Goal: Information Seeking & Learning: Compare options

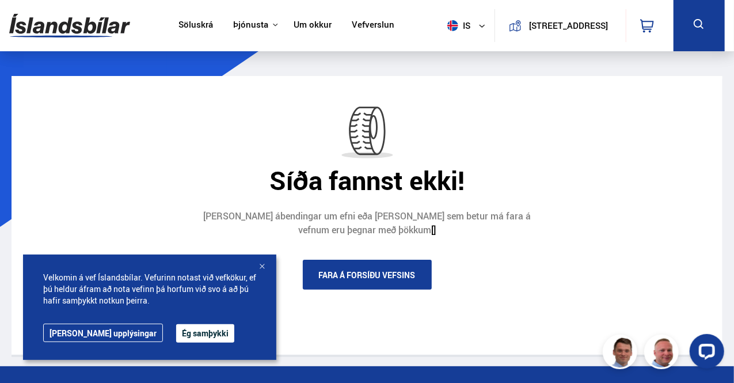
click at [263, 268] on div at bounding box center [262, 267] width 12 height 12
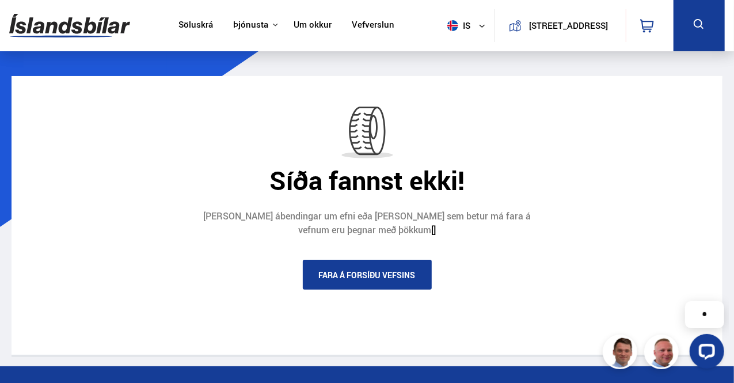
click at [88, 21] on img at bounding box center [69, 25] width 121 height 37
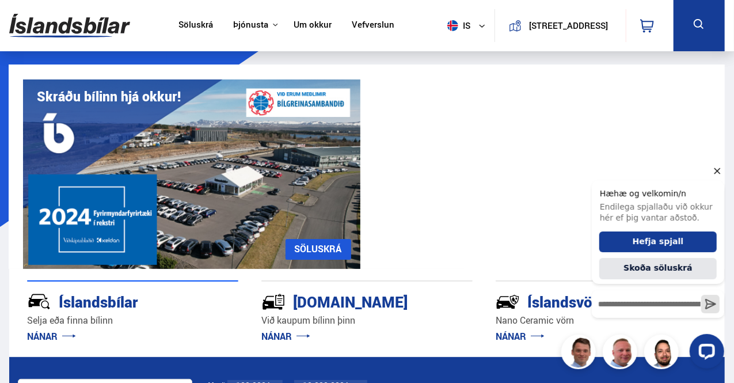
click at [718, 169] on icon "Hide greeting" at bounding box center [717, 171] width 6 height 6
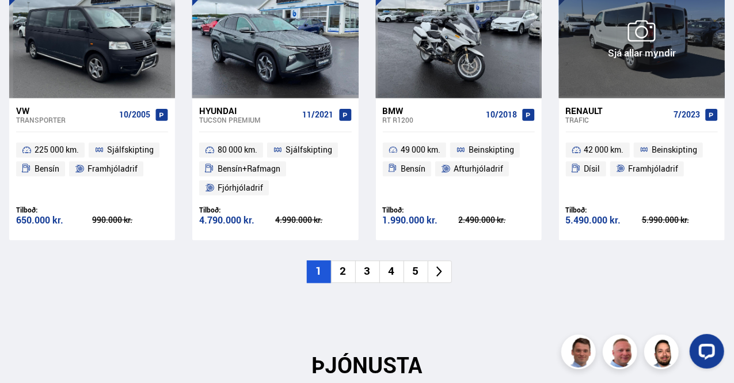
scroll to position [1257, 0]
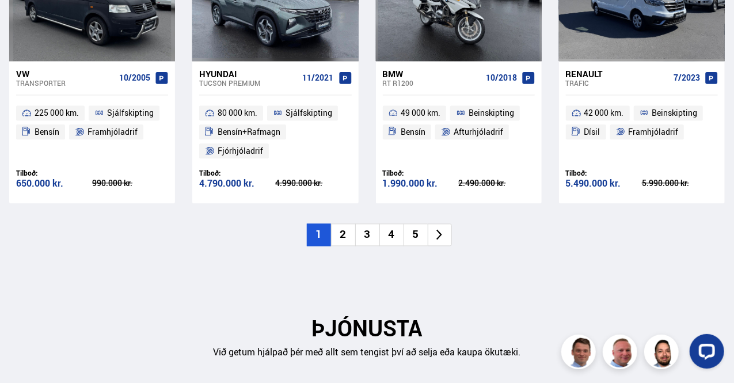
click at [449, 236] on li at bounding box center [440, 234] width 24 height 22
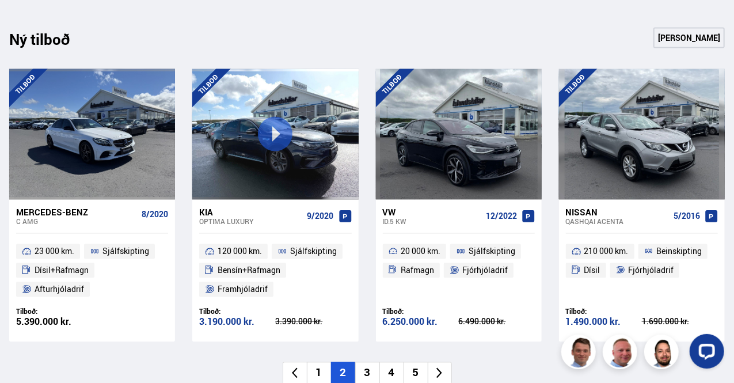
scroll to position [1142, 0]
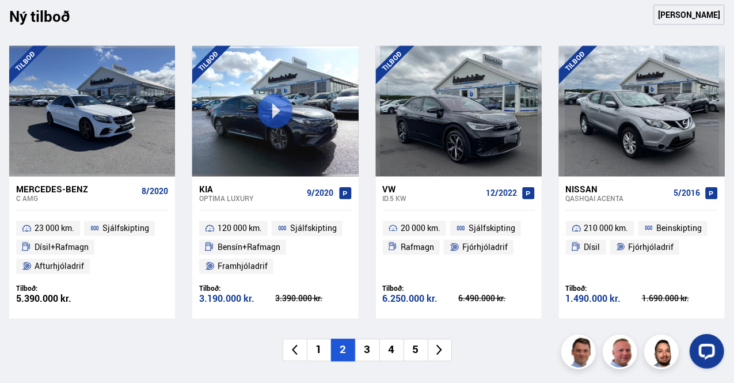
click at [444, 348] on icon at bounding box center [439, 349] width 13 height 13
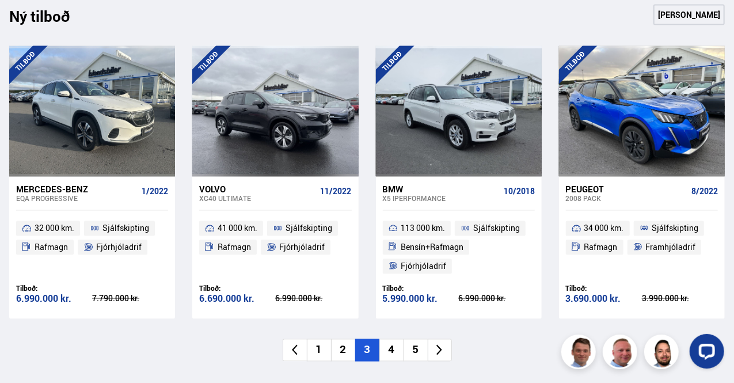
click at [444, 348] on icon at bounding box center [439, 349] width 13 height 13
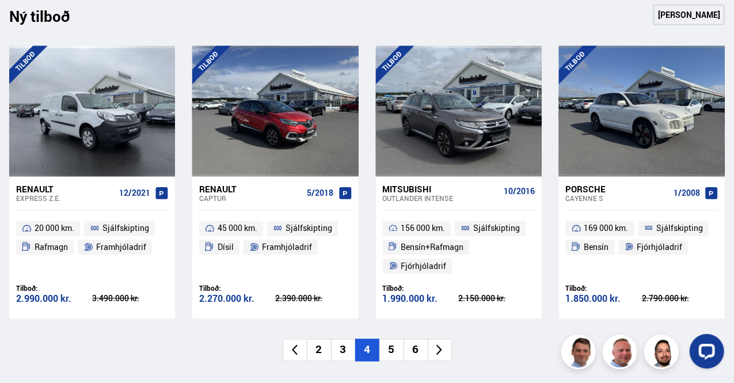
click at [444, 348] on icon at bounding box center [439, 349] width 13 height 13
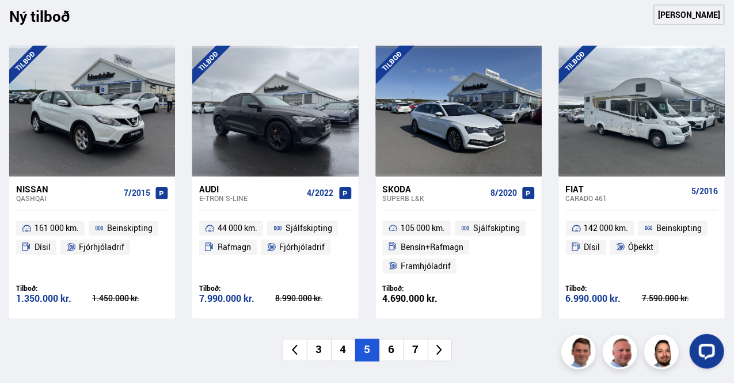
click at [444, 348] on icon at bounding box center [439, 349] width 13 height 13
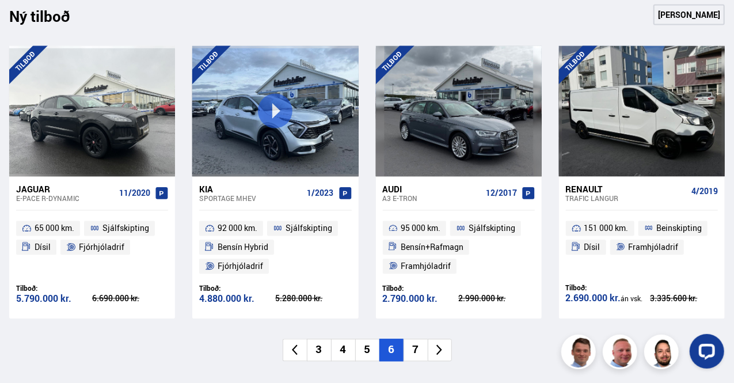
click at [444, 348] on icon at bounding box center [439, 349] width 13 height 13
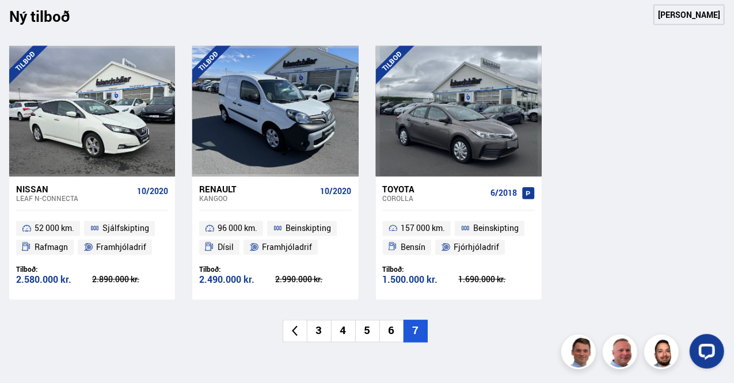
click at [734, 48] on div "Ný tilboð Sjá meira [GEOGRAPHIC_DATA] Nissan Leaf N-CONNECTA 10/2020 52 000 km.…" at bounding box center [367, 173] width 734 height 338
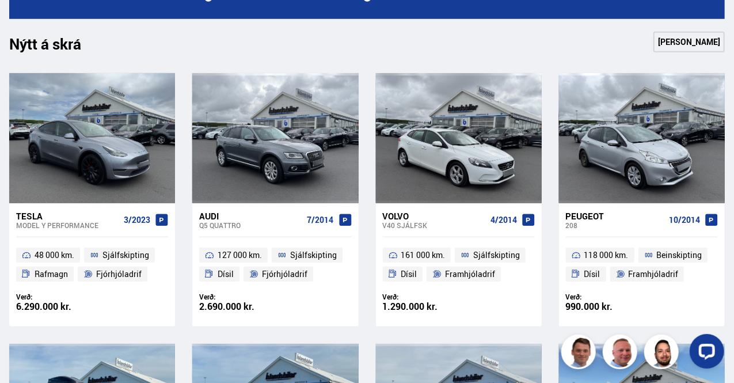
scroll to position [135, 0]
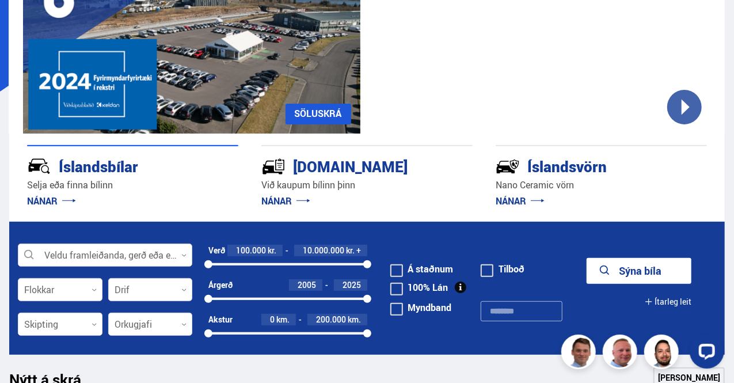
click at [183, 253] on icon at bounding box center [183, 255] width 5 height 5
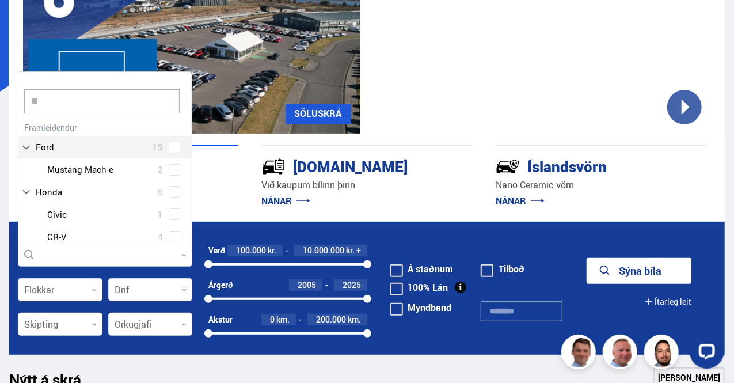
scroll to position [0, 0]
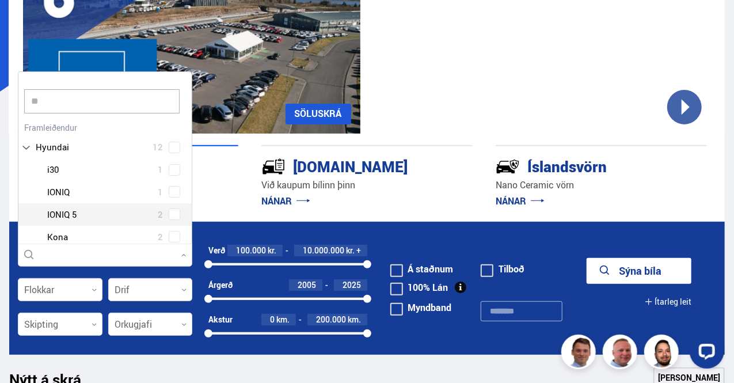
click at [192, 233] on div "** Hreinsa valið Audi 13 BMW 16 Citroen 1 Dacia 5 Dodge 1 Ducati 1 Fiat 4 Ford …" at bounding box center [105, 157] width 175 height 173
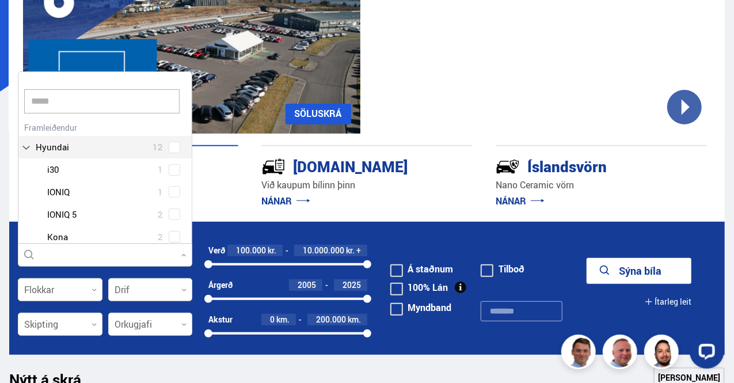
type input "******"
click at [587, 258] on button "Sýna bíla" at bounding box center [639, 271] width 105 height 26
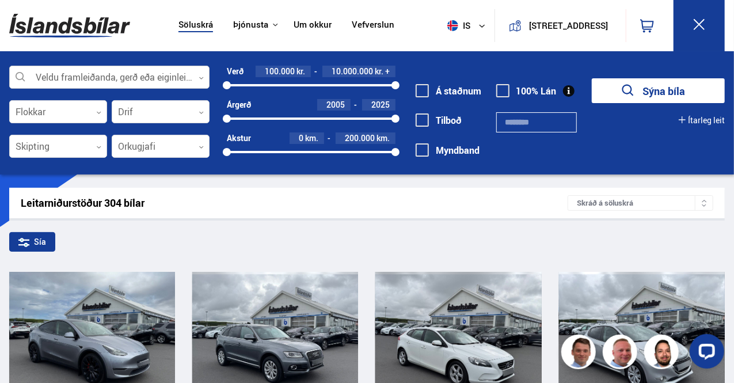
click at [161, 75] on div at bounding box center [109, 77] width 200 height 23
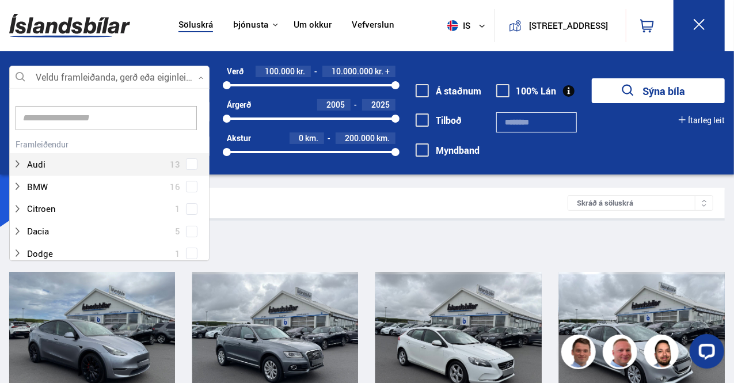
scroll to position [150, 0]
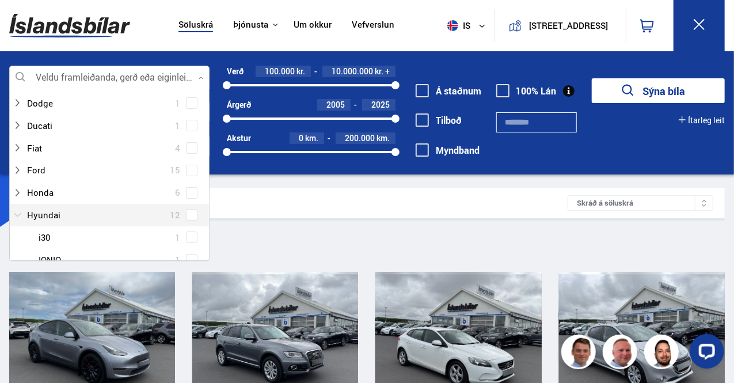
click at [27, 212] on div at bounding box center [98, 215] width 170 height 17
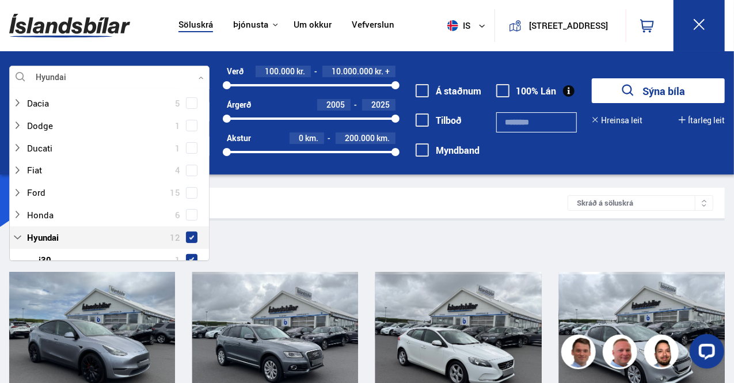
scroll to position [173, 0]
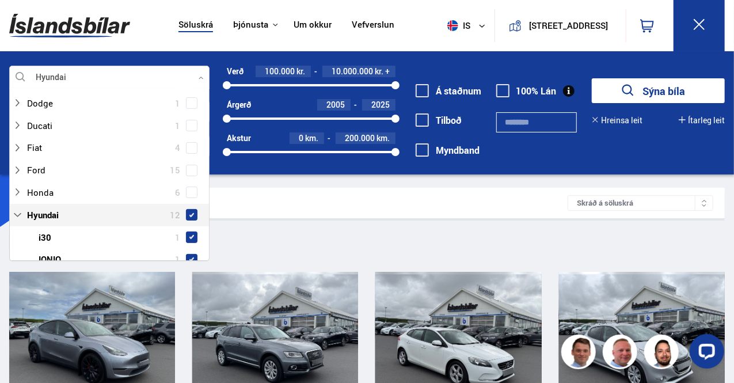
click at [189, 215] on span at bounding box center [191, 215] width 5 height 5
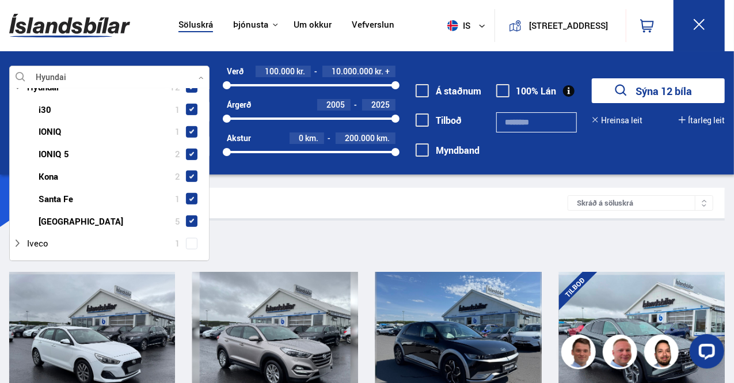
scroll to position [452, 0]
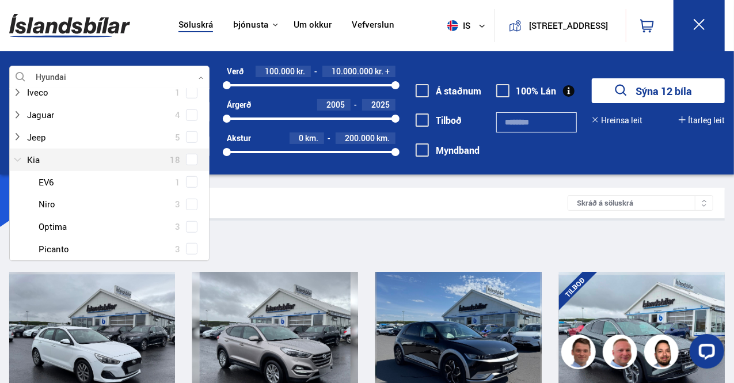
click at [21, 158] on icon at bounding box center [17, 159] width 9 height 9
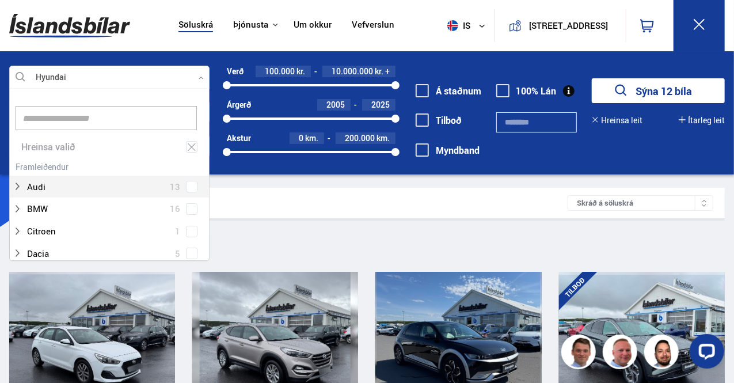
click at [206, 191] on div "Audi 13" at bounding box center [109, 187] width 199 height 22
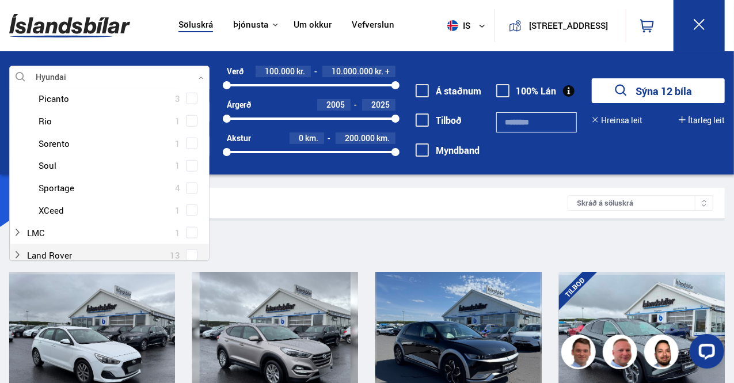
scroll to position [452, 0]
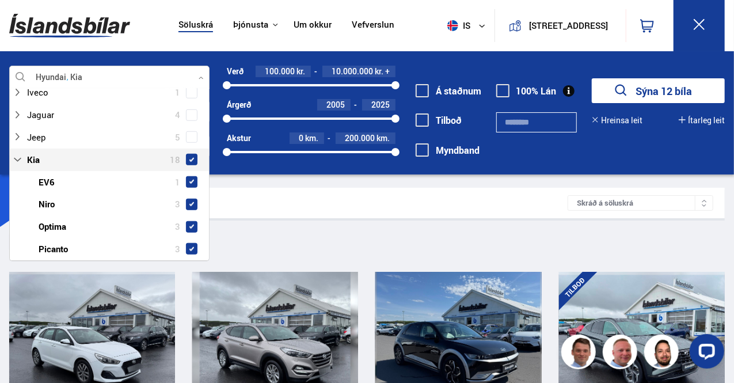
click at [192, 160] on span at bounding box center [192, 160] width 12 height 12
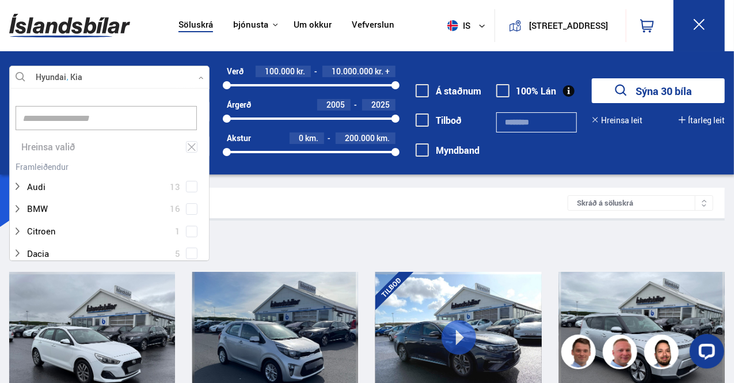
click at [192, 160] on div "Audi 13" at bounding box center [109, 178] width 199 height 40
click at [209, 163] on div "Hreinsa valið Audi 13 BMW 16 Citroen 1 Dacia 5 Dodge 1 Ducati 1 Fiat 4 Ford 15 …" at bounding box center [109, 174] width 200 height 173
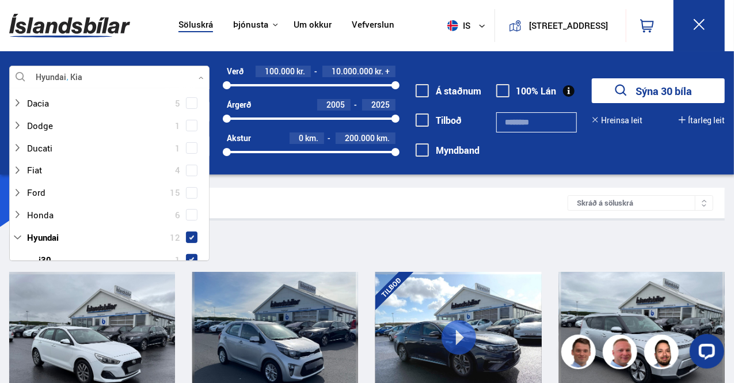
scroll to position [301, 0]
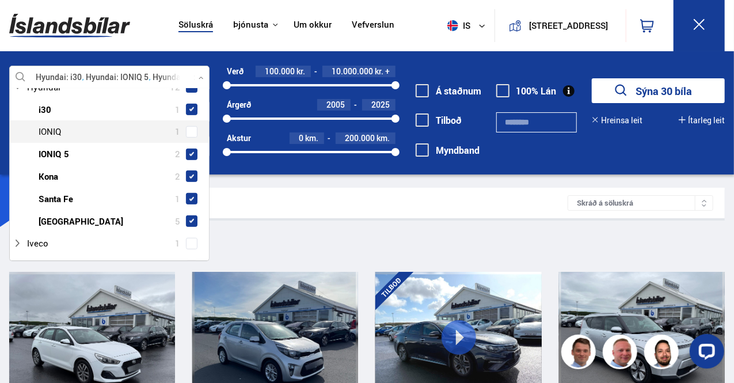
click at [189, 127] on span at bounding box center [192, 132] width 12 height 12
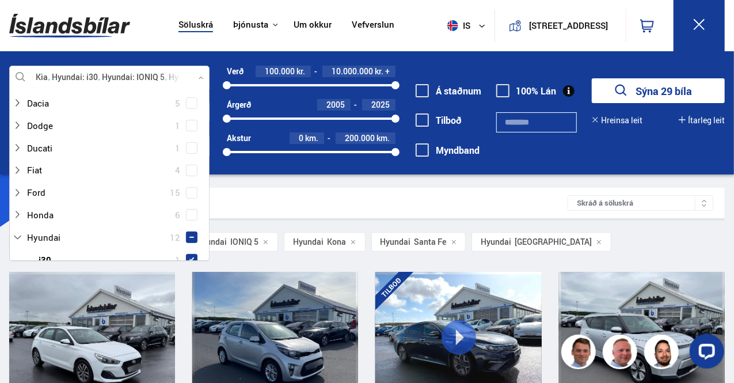
scroll to position [301, 0]
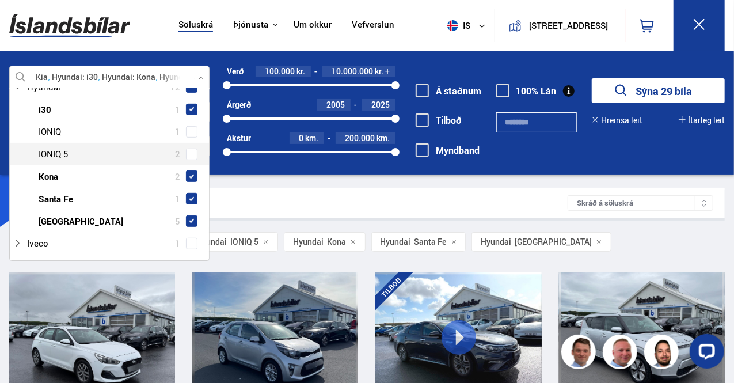
click at [189, 152] on span at bounding box center [191, 154] width 5 height 5
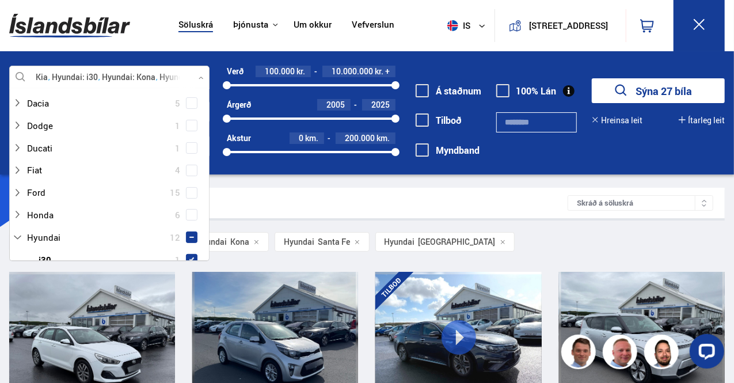
scroll to position [301, 0]
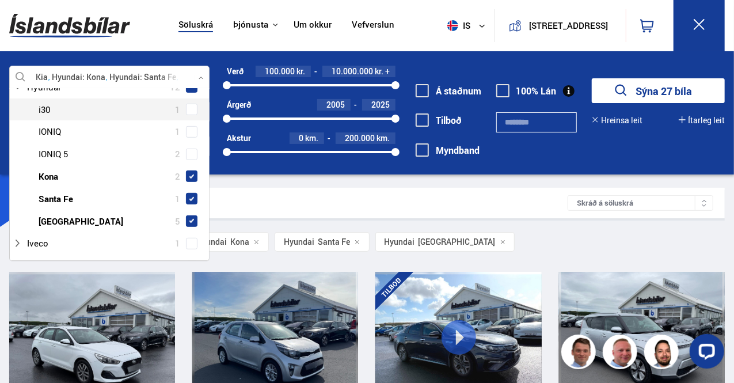
click at [192, 111] on span at bounding box center [192, 110] width 12 height 12
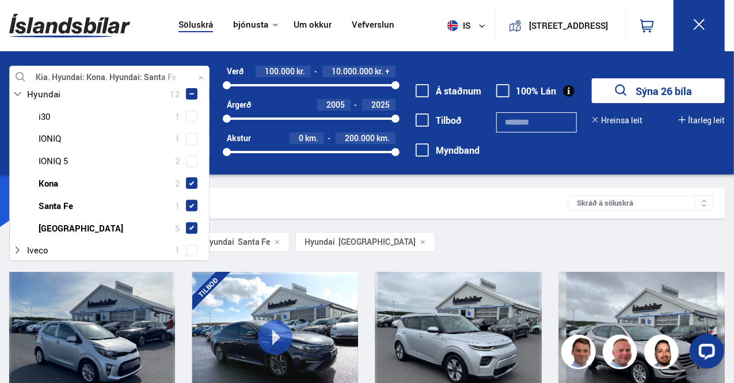
scroll to position [301, 0]
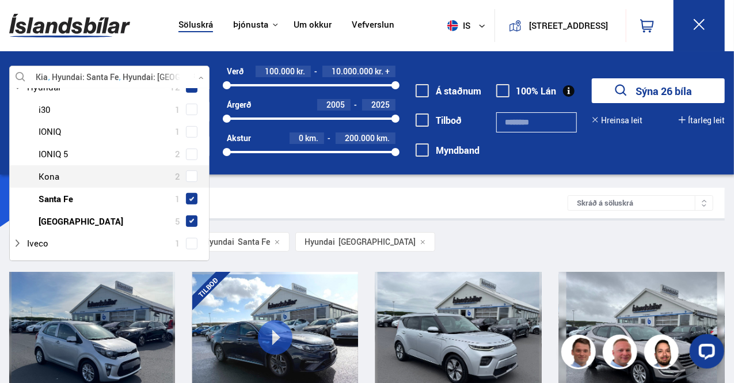
click at [193, 177] on span at bounding box center [192, 176] width 12 height 12
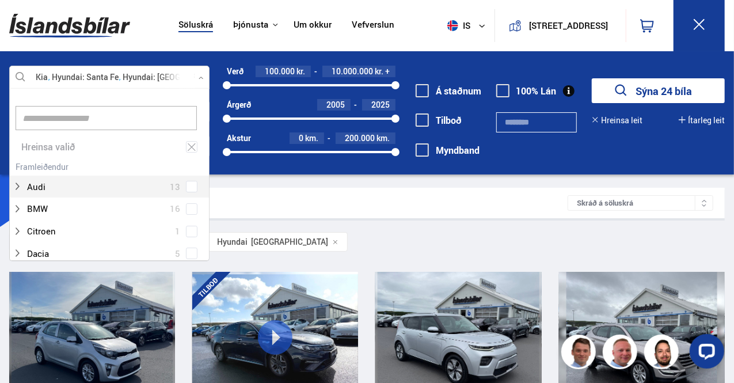
click at [209, 192] on div "Hreinsa valið Audi 13 BMW 16 Citroen 1 Dacia 5 Dodge 1 Ducati 1 Fiat 4 Ford 15 …" at bounding box center [109, 174] width 200 height 173
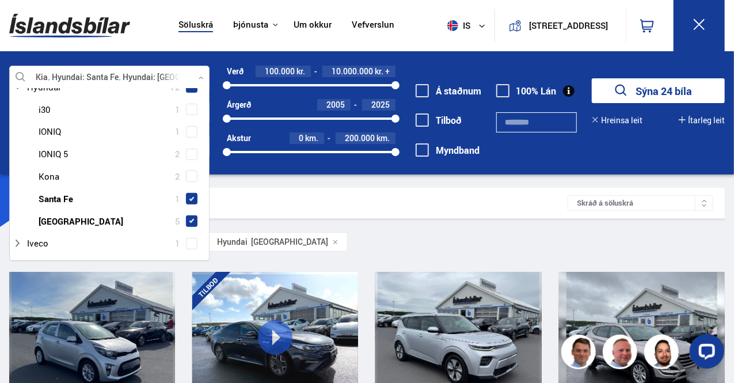
scroll to position [452, 0]
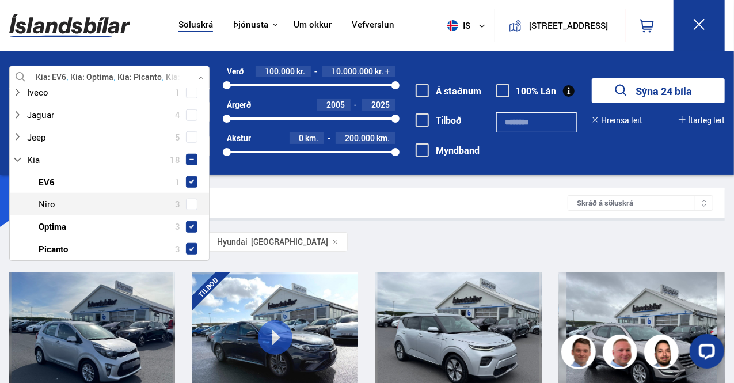
click at [189, 204] on span at bounding box center [191, 204] width 5 height 5
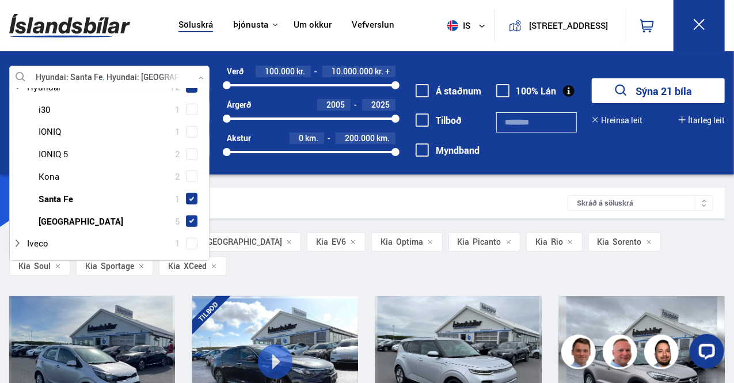
scroll to position [452, 0]
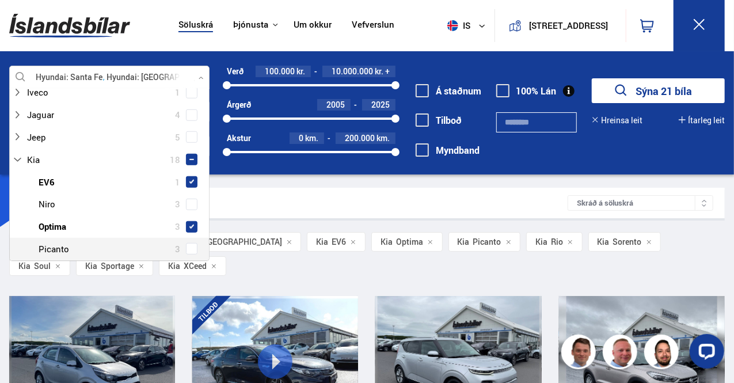
click at [194, 245] on span at bounding box center [192, 249] width 12 height 12
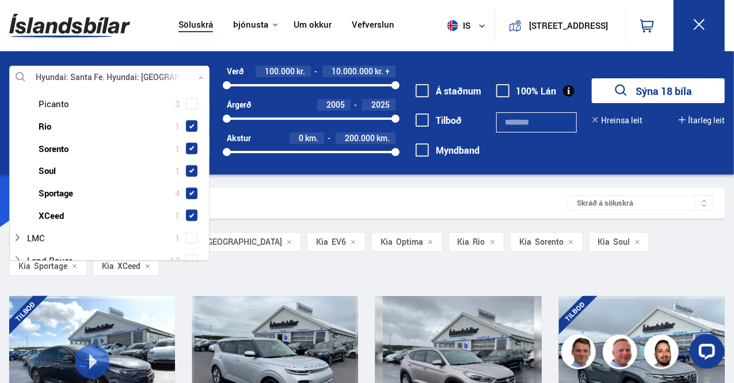
scroll to position [602, 0]
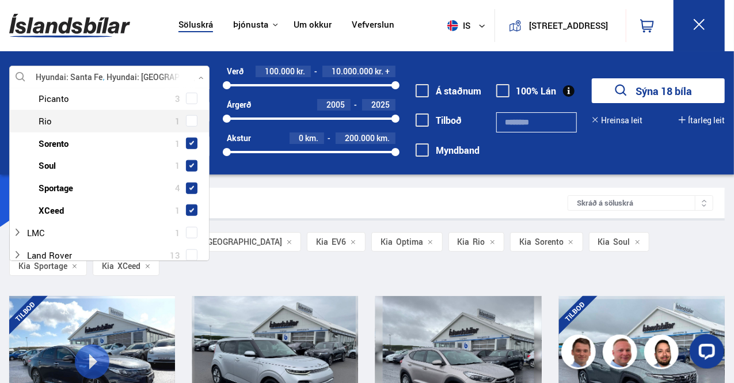
click at [191, 117] on span at bounding box center [192, 121] width 12 height 12
